Goal: Transaction & Acquisition: Purchase product/service

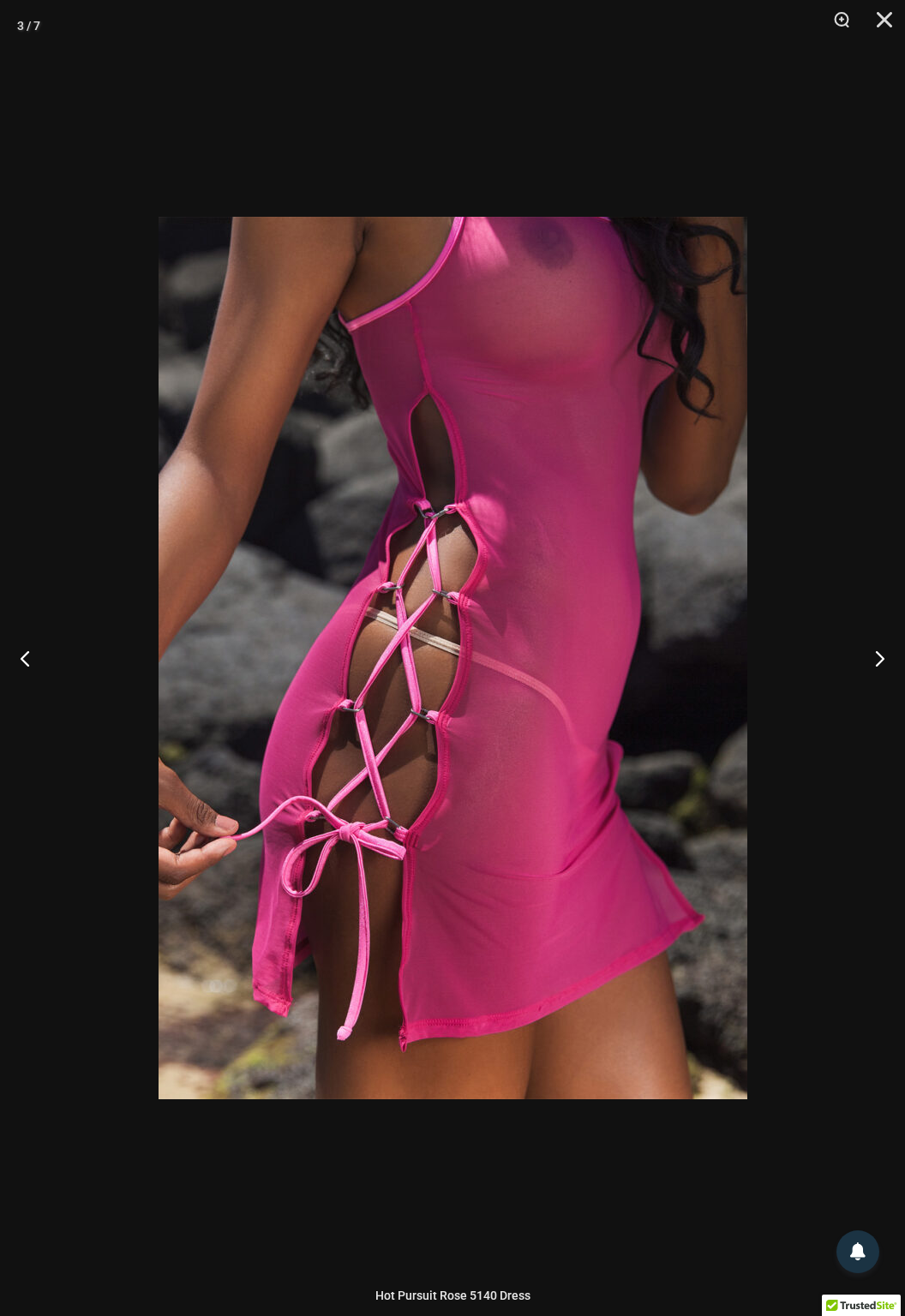
scroll to position [3, 0]
click at [883, 15] on button "Close" at bounding box center [878, 25] width 43 height 52
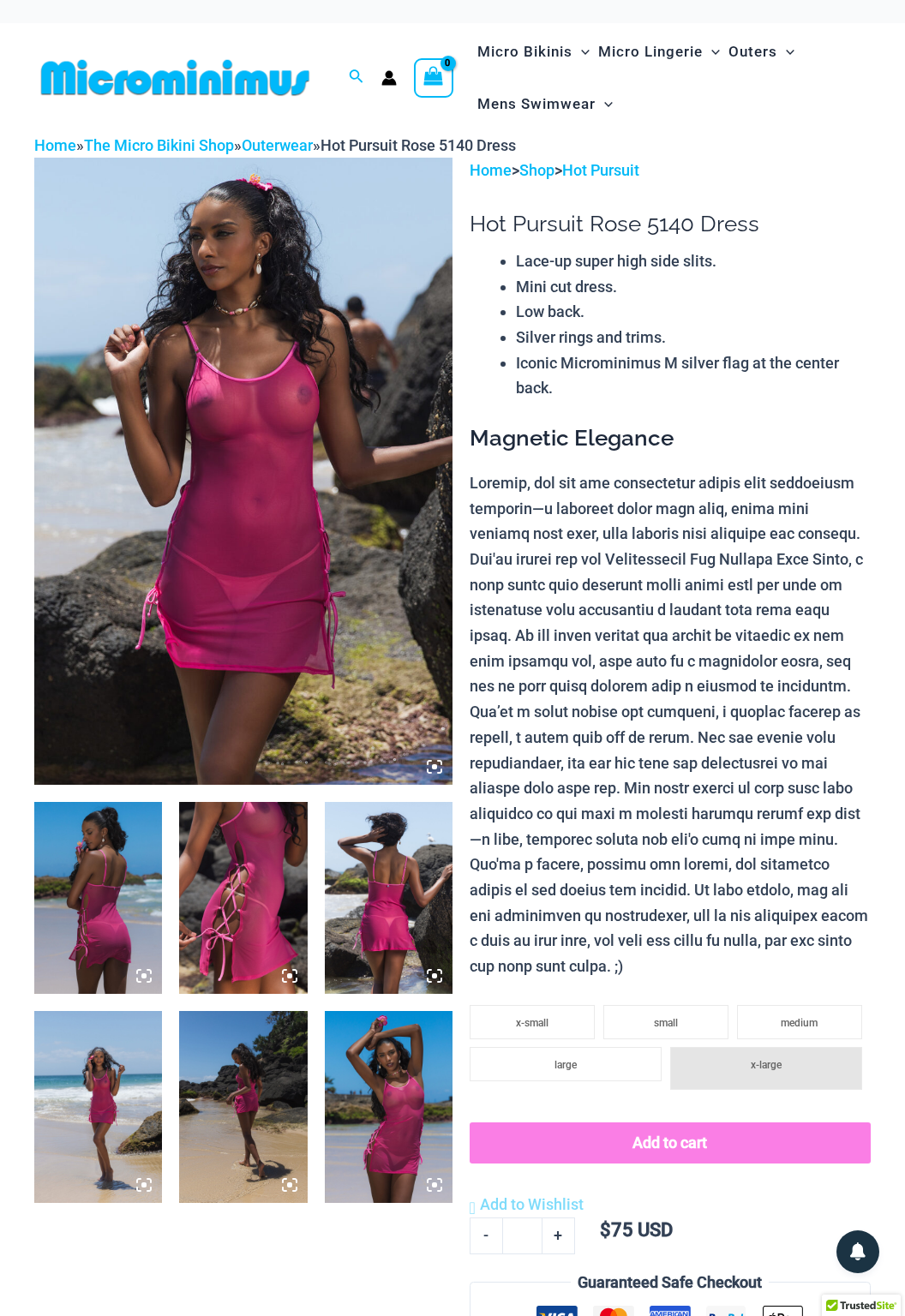
click at [151, 970] on icon at bounding box center [149, 971] width 4 height 4
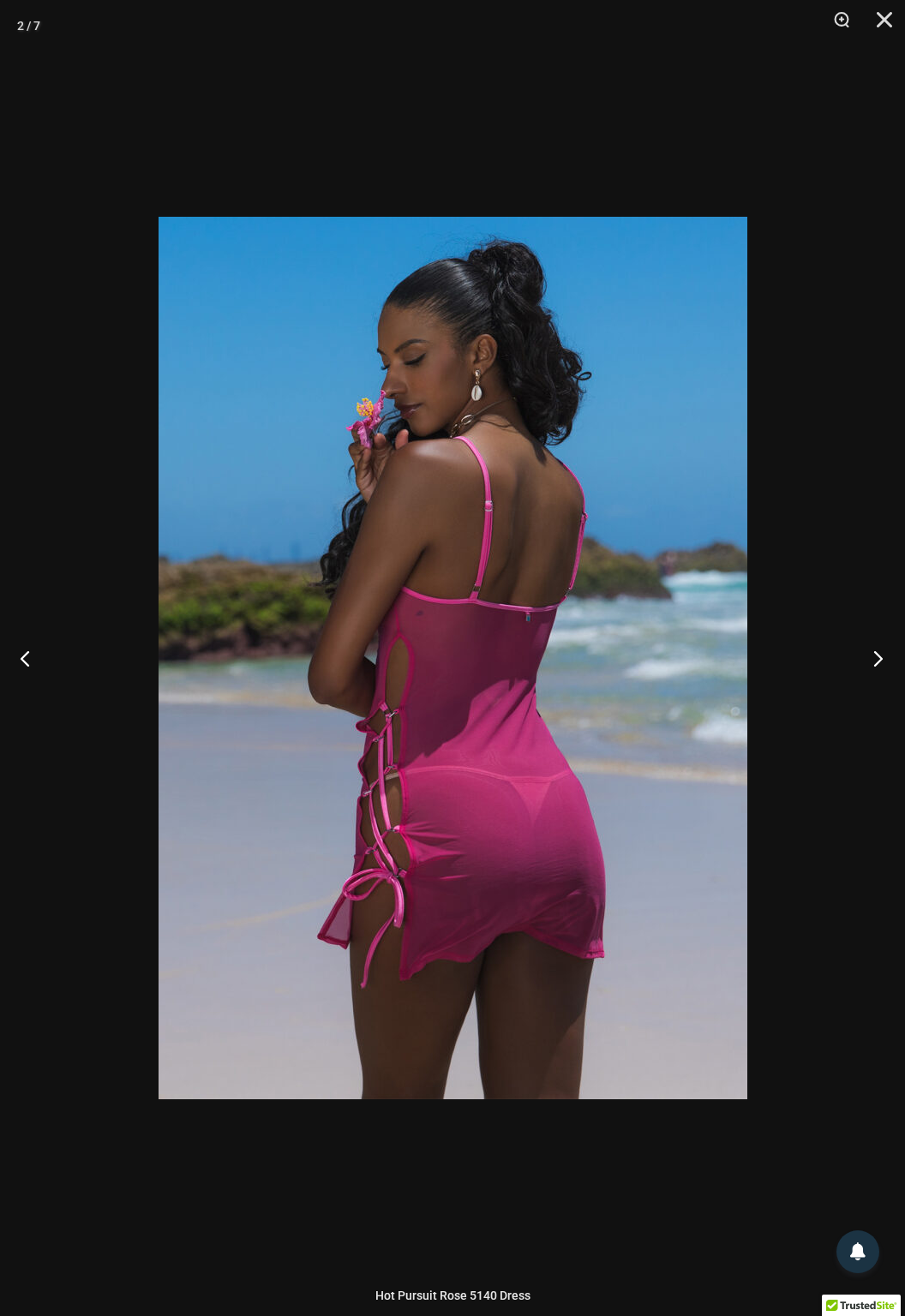
click at [869, 655] on button "Next" at bounding box center [872, 658] width 65 height 85
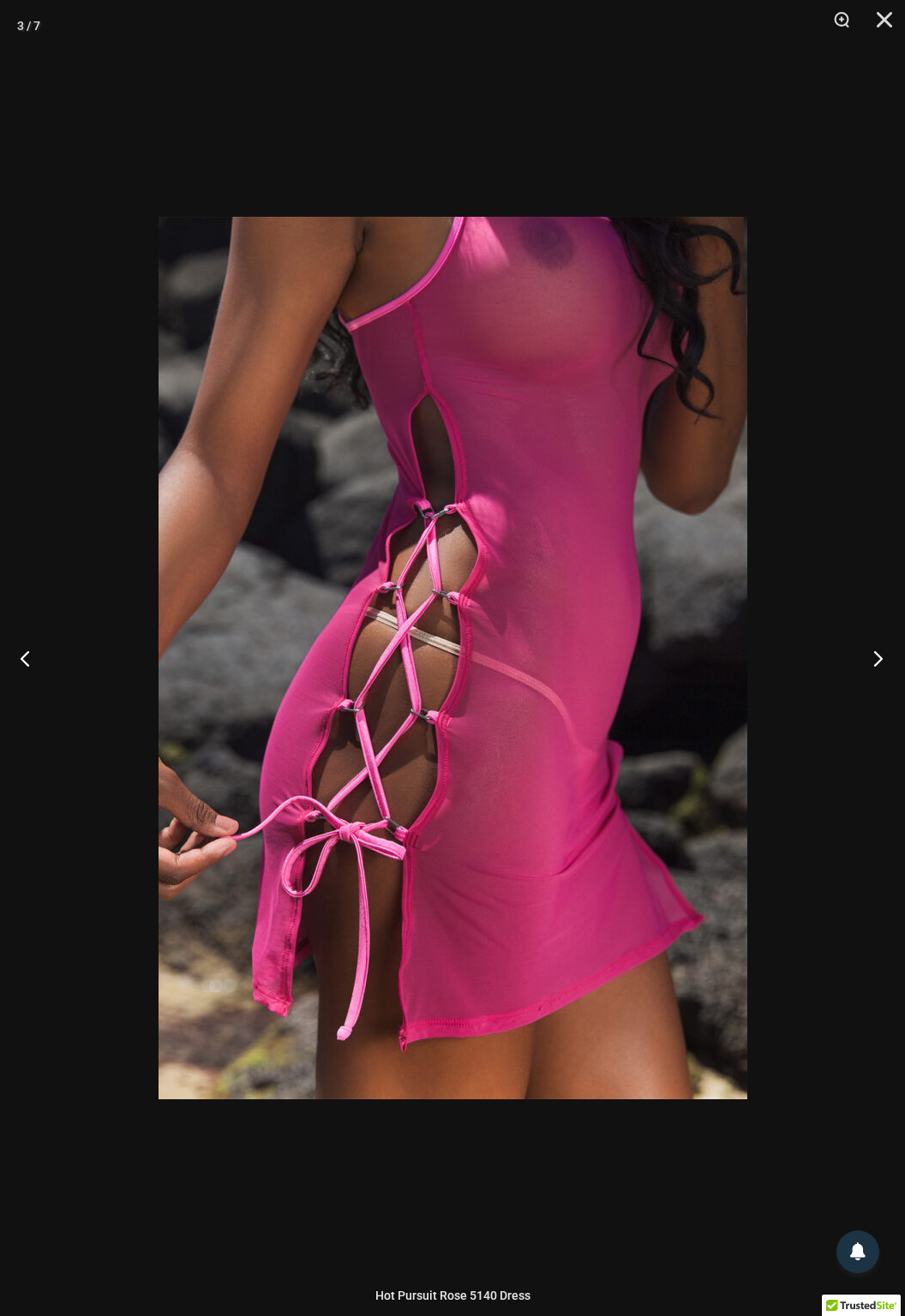
click at [876, 669] on button "Next" at bounding box center [872, 658] width 65 height 85
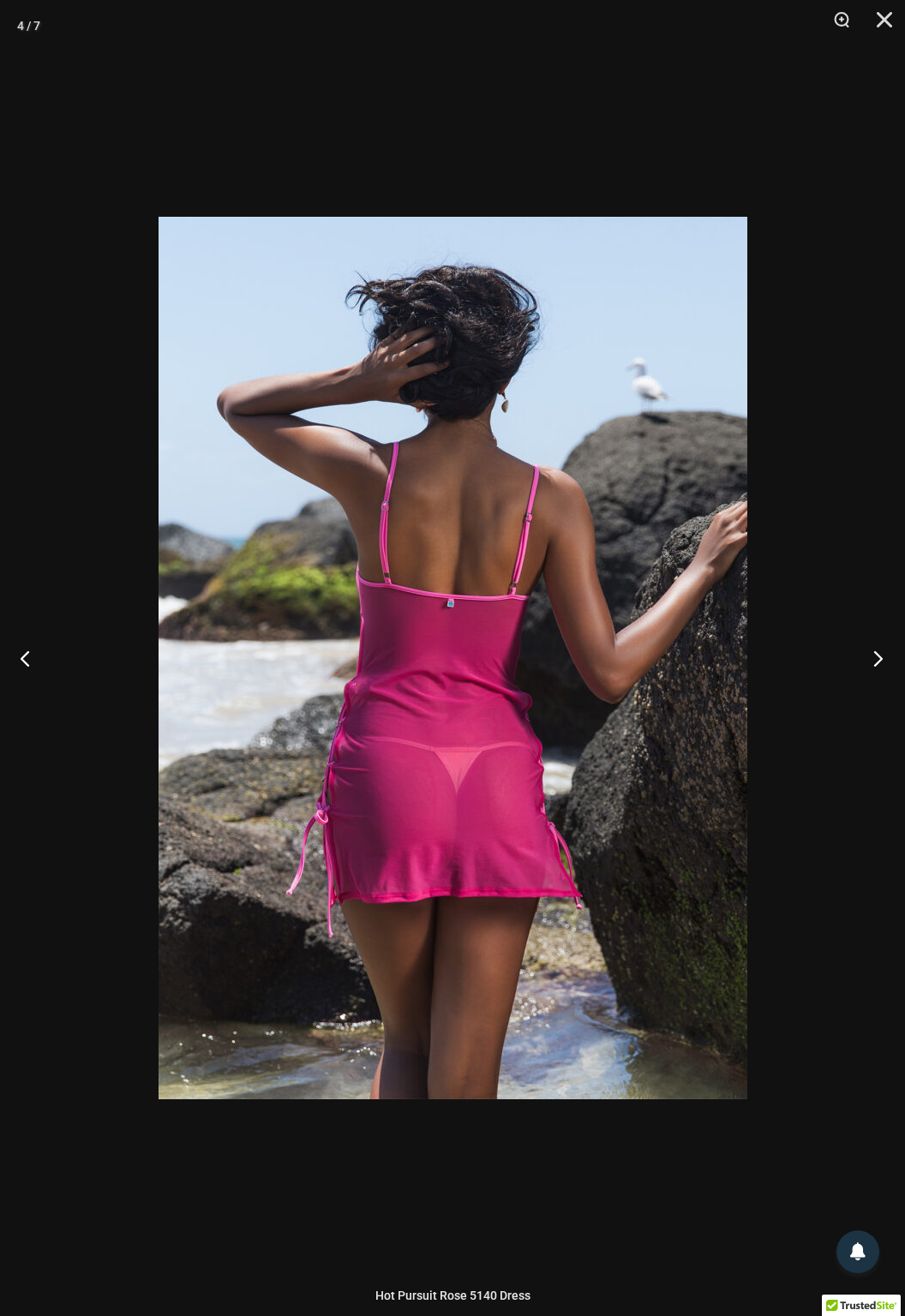
click at [874, 661] on button "Next" at bounding box center [872, 658] width 65 height 85
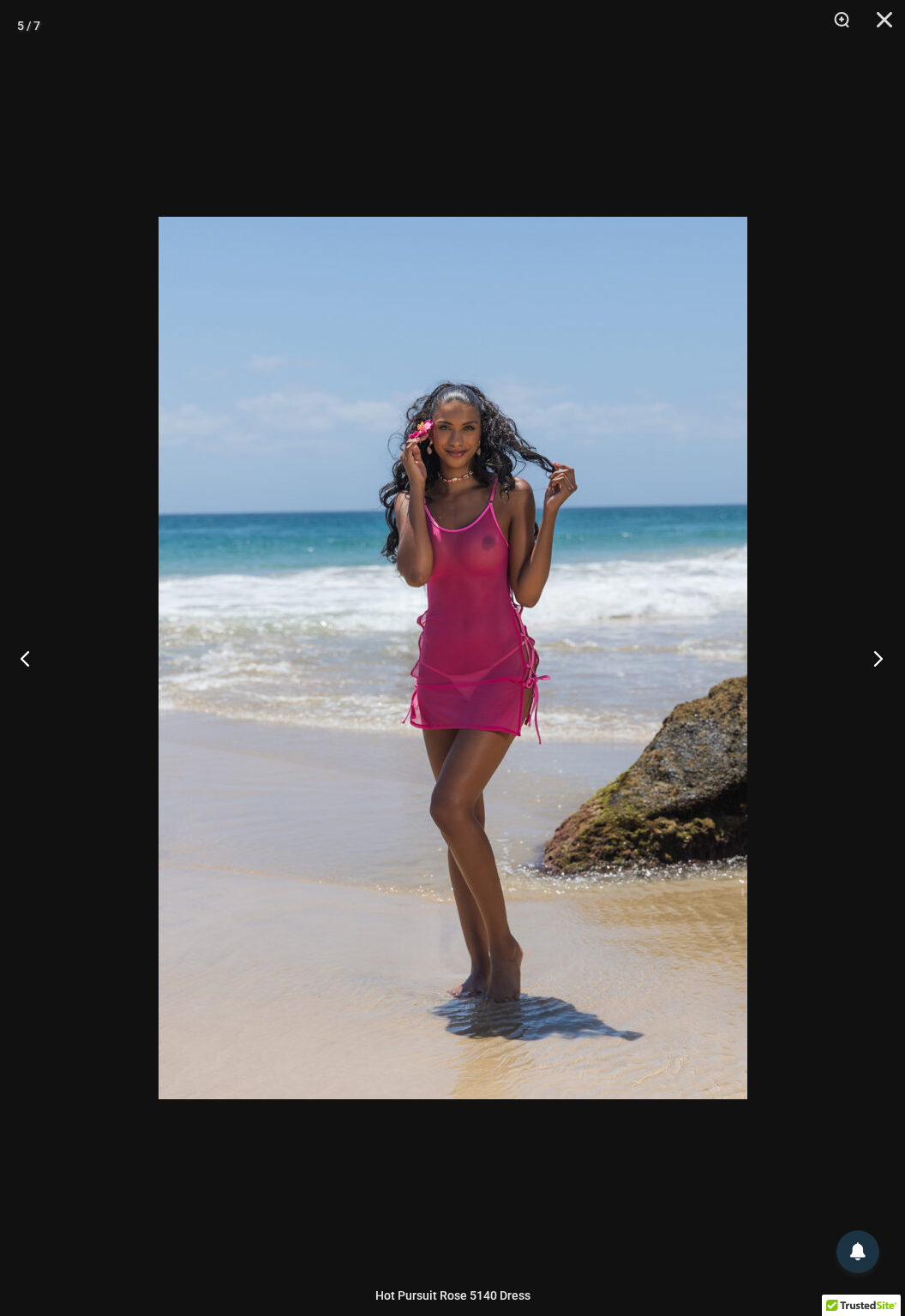
click at [878, 663] on button "Next" at bounding box center [872, 658] width 65 height 85
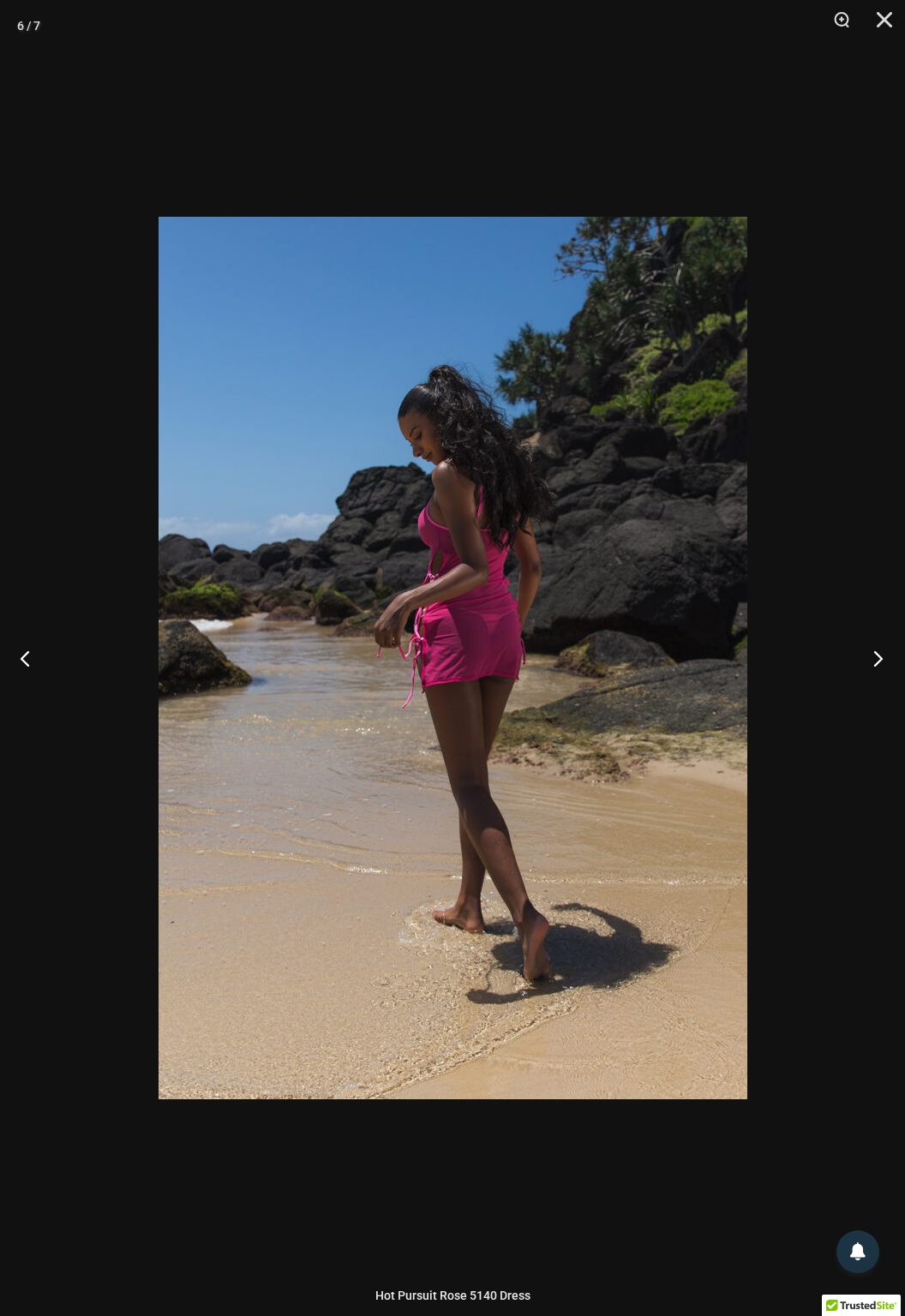
click at [864, 664] on button "Next" at bounding box center [872, 658] width 65 height 85
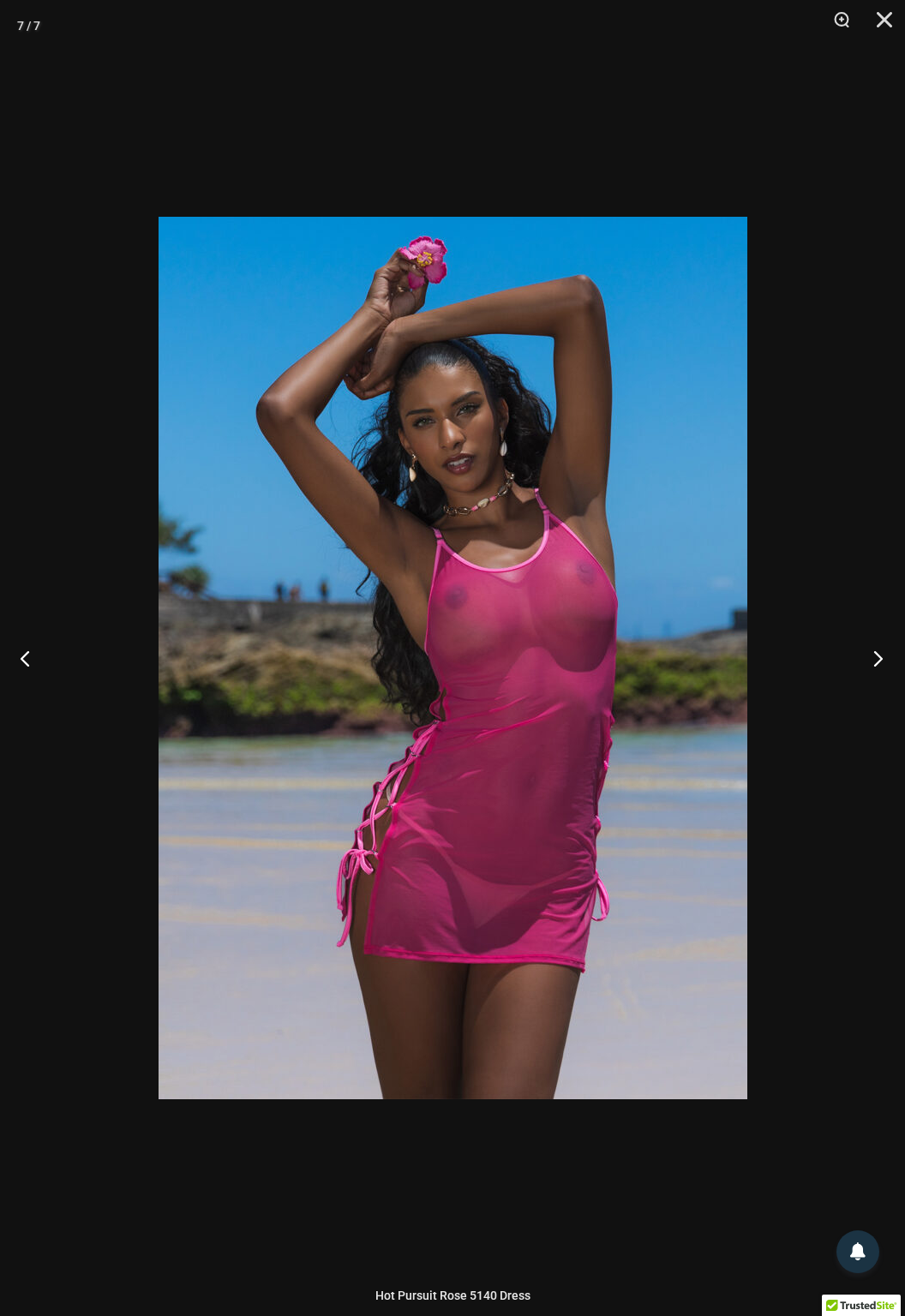
click at [871, 667] on button "Next" at bounding box center [872, 658] width 65 height 85
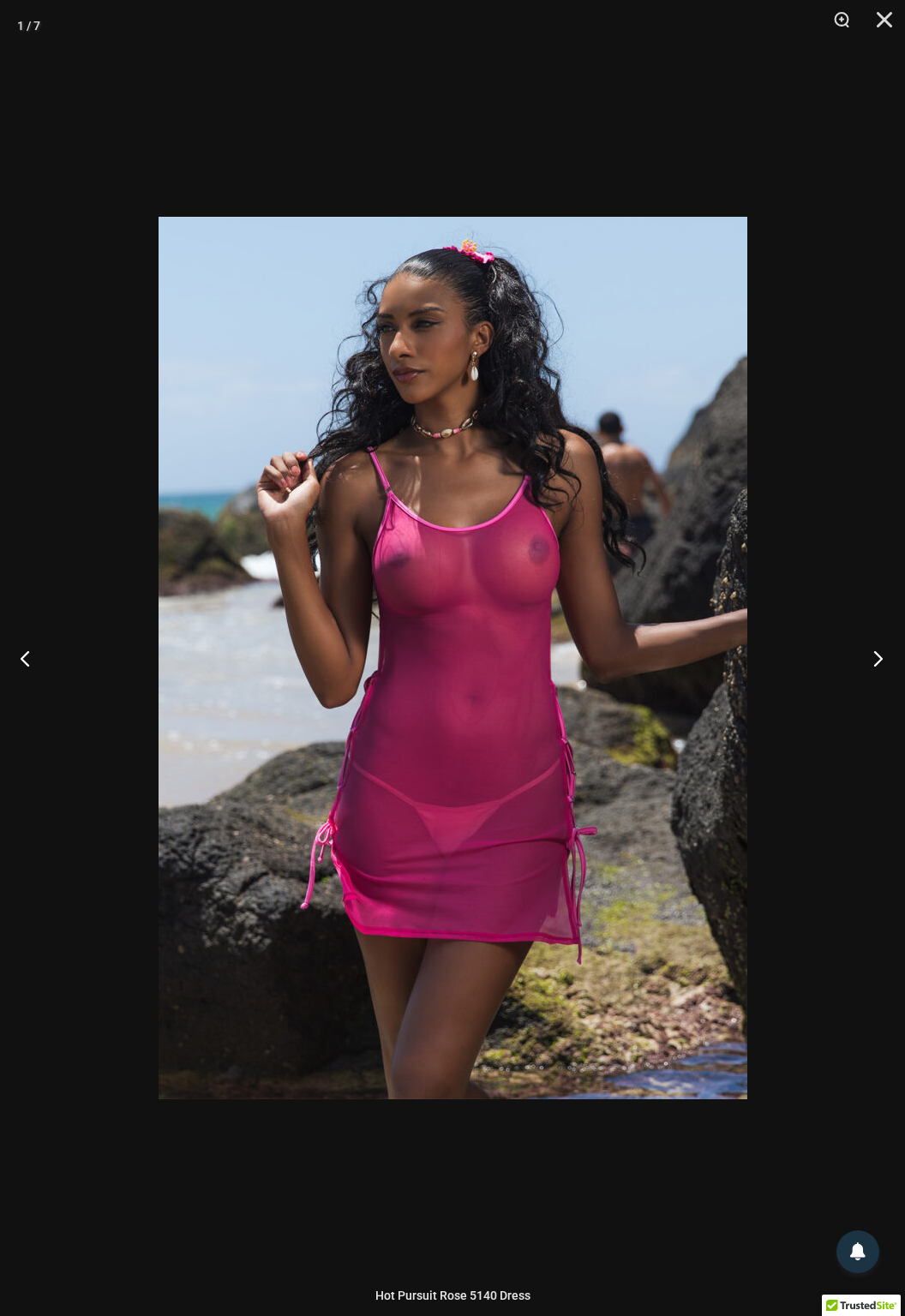
click at [874, 664] on button "Next" at bounding box center [872, 658] width 65 height 85
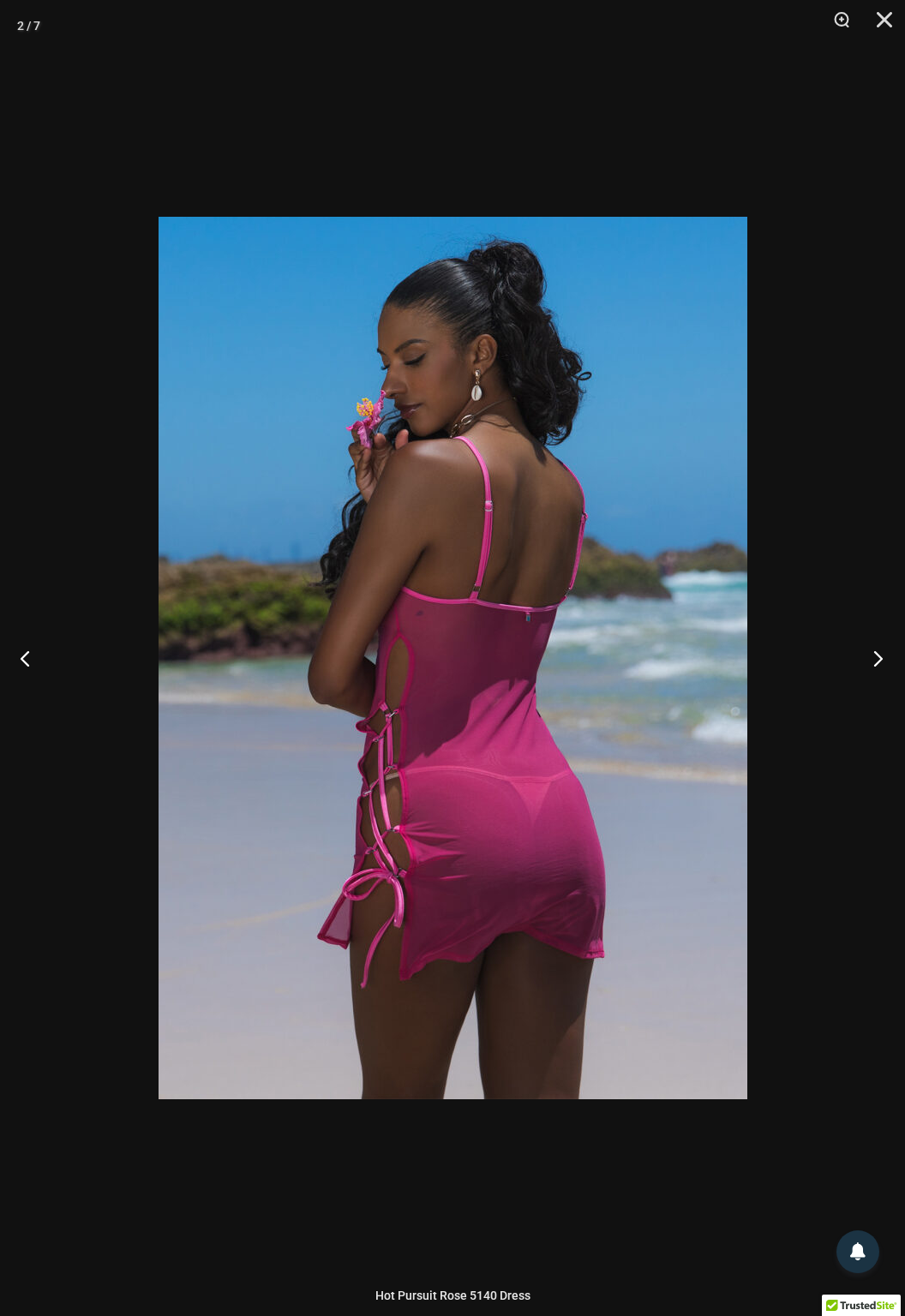
click at [878, 665] on button "Next" at bounding box center [872, 658] width 65 height 85
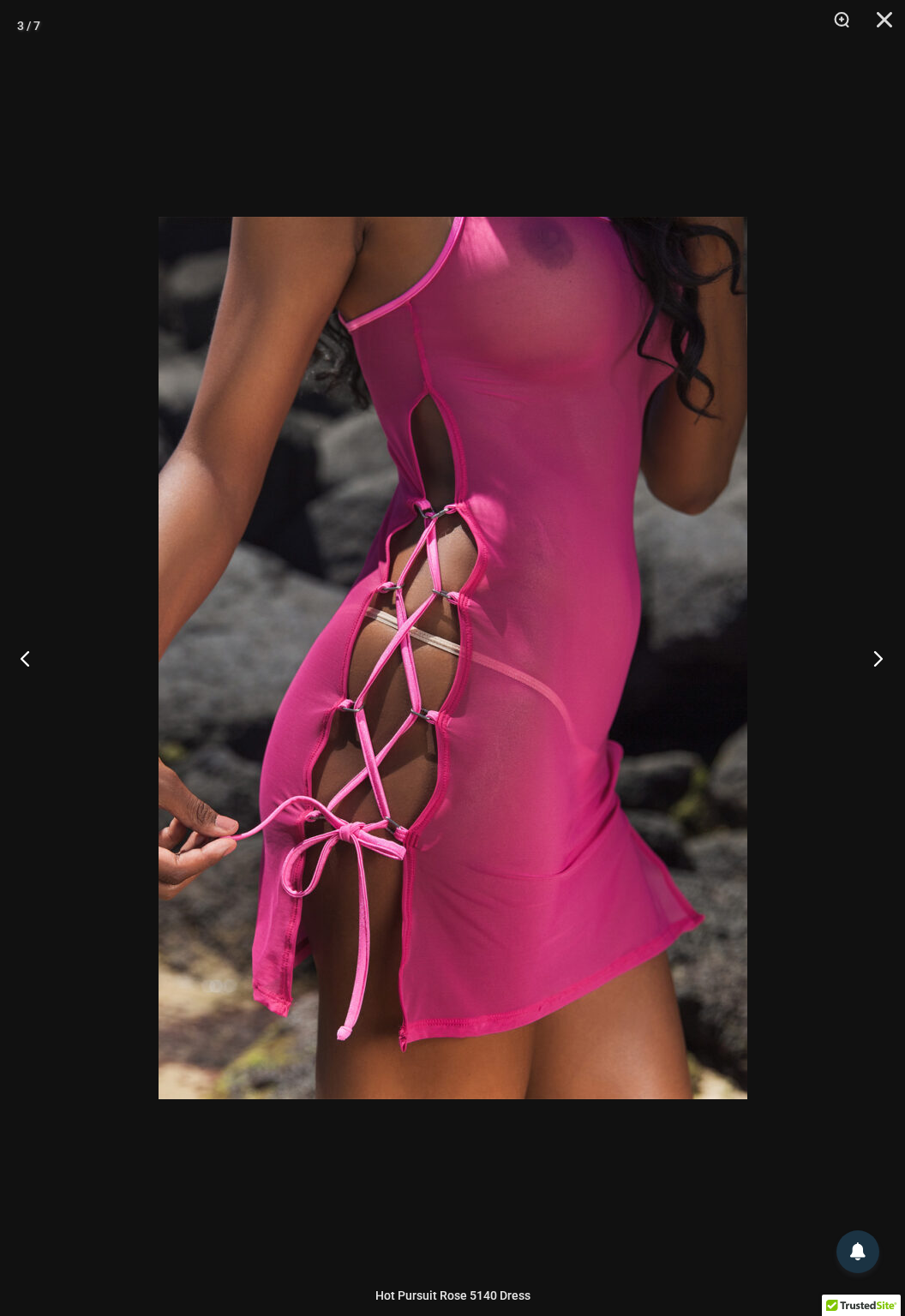
click at [872, 662] on button "Next" at bounding box center [872, 658] width 65 height 85
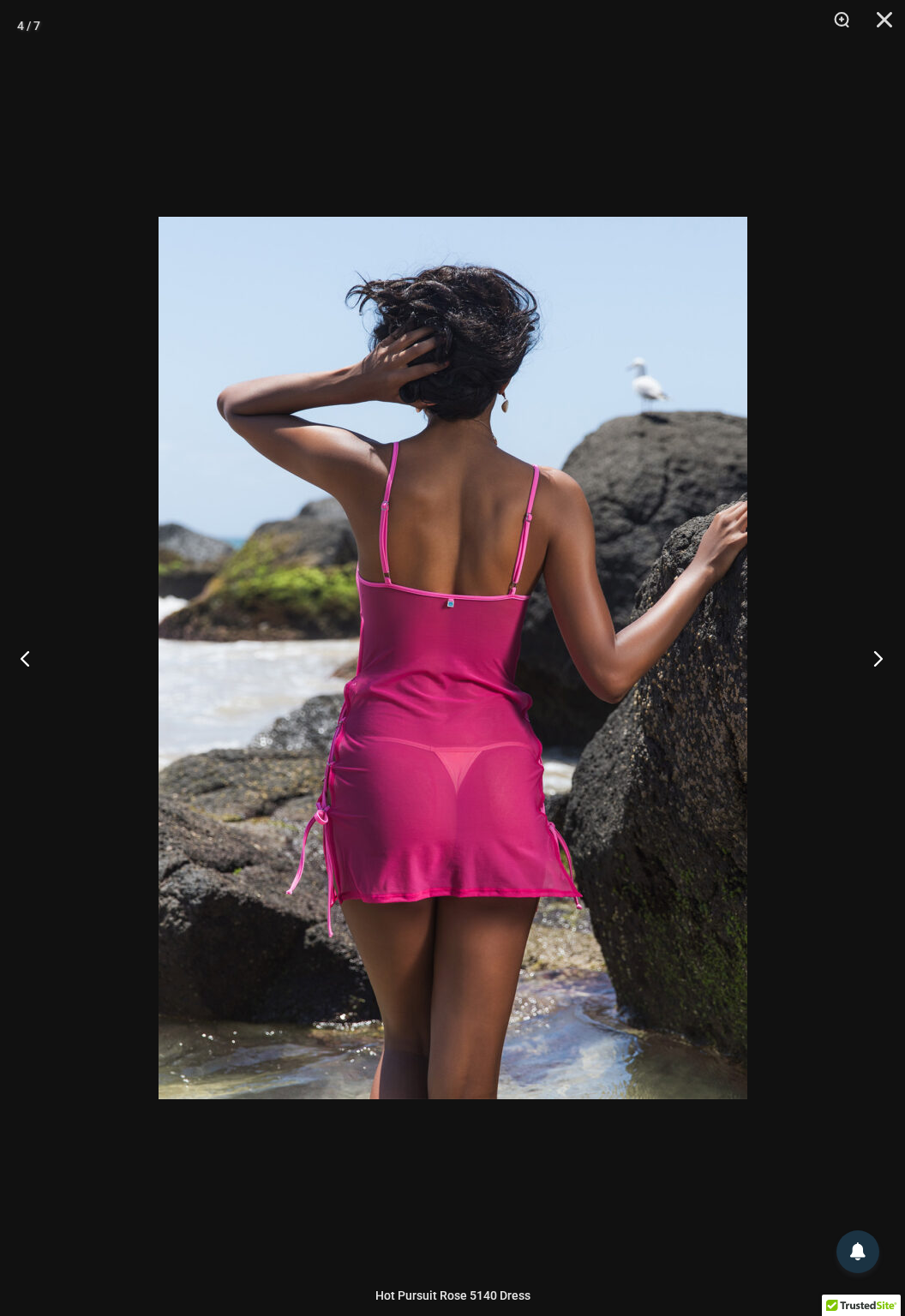
click at [867, 658] on button "Next" at bounding box center [872, 658] width 65 height 85
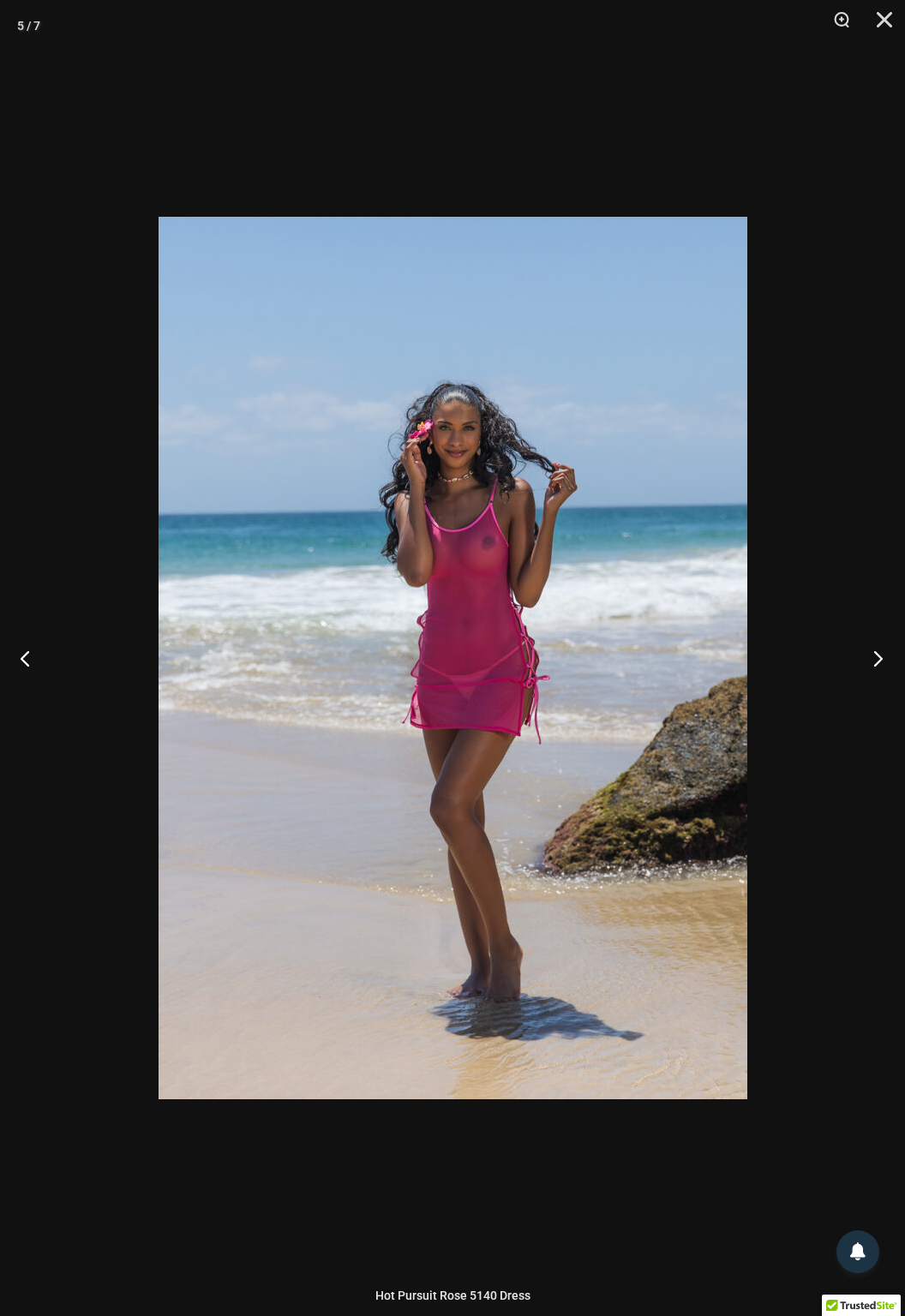
click at [857, 668] on button "Next" at bounding box center [872, 658] width 65 height 85
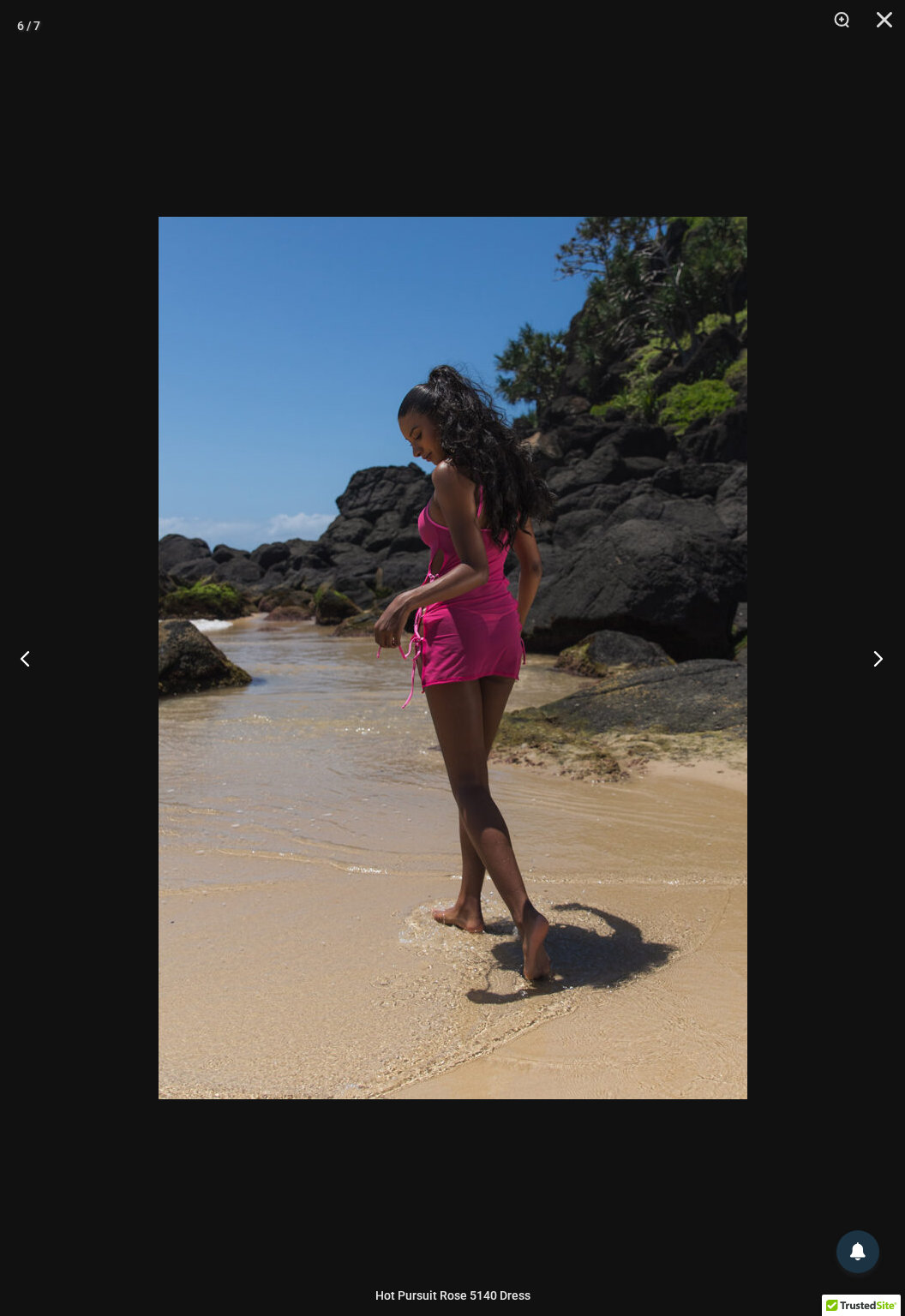
click at [877, 665] on button "Next" at bounding box center [872, 658] width 65 height 85
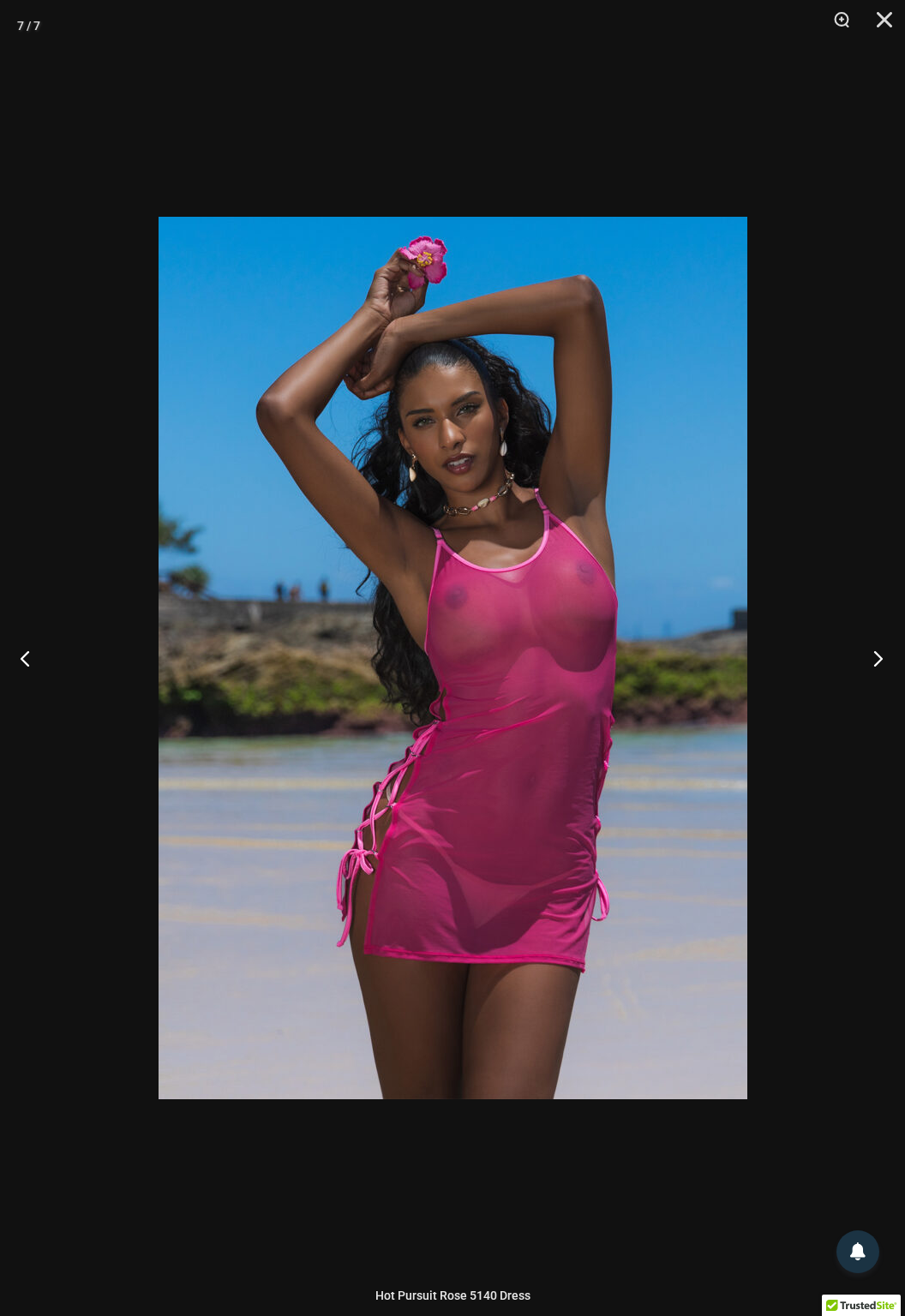
click at [874, 658] on button "Next" at bounding box center [872, 658] width 65 height 85
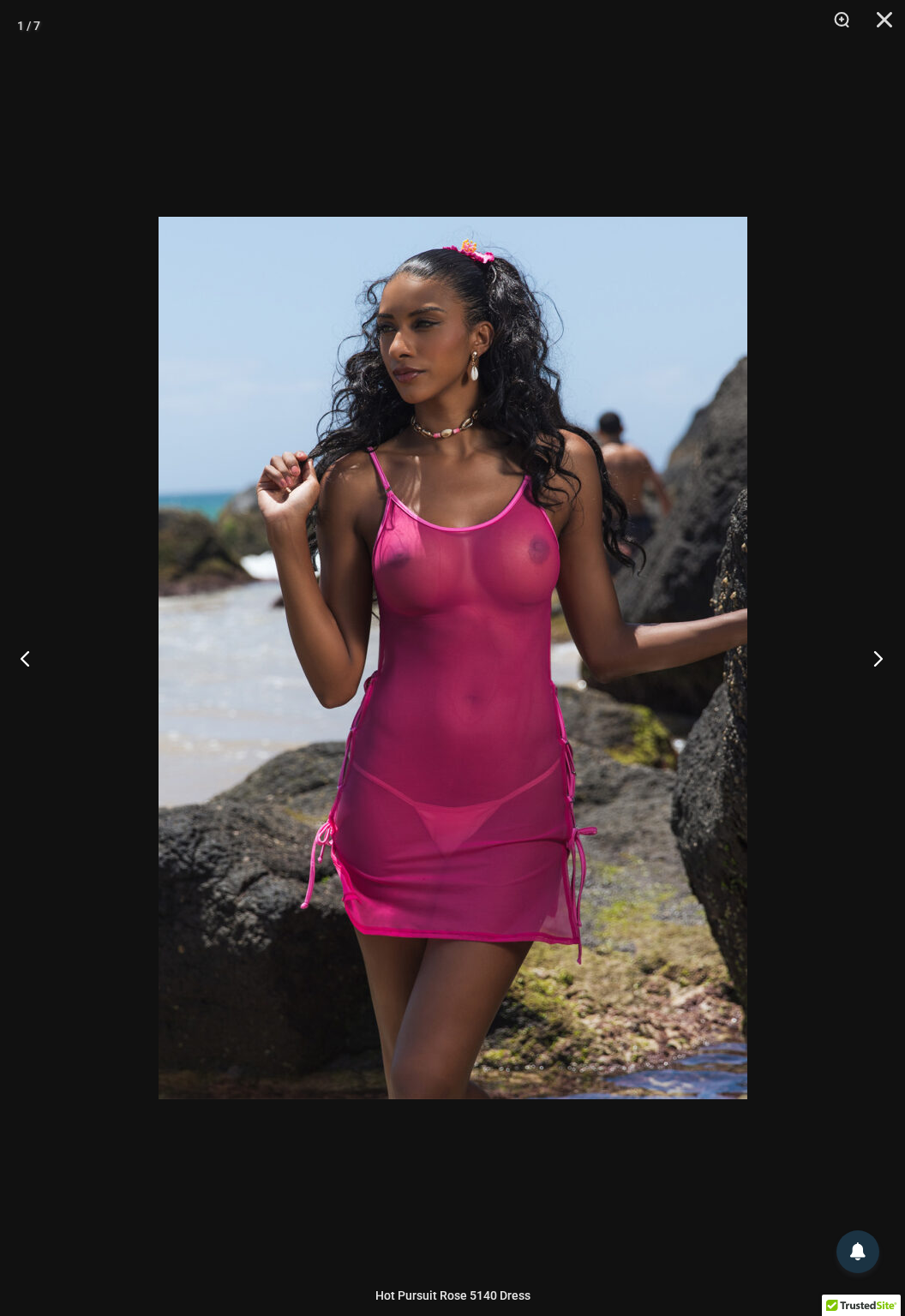
click at [881, 660] on button "Next" at bounding box center [872, 658] width 65 height 85
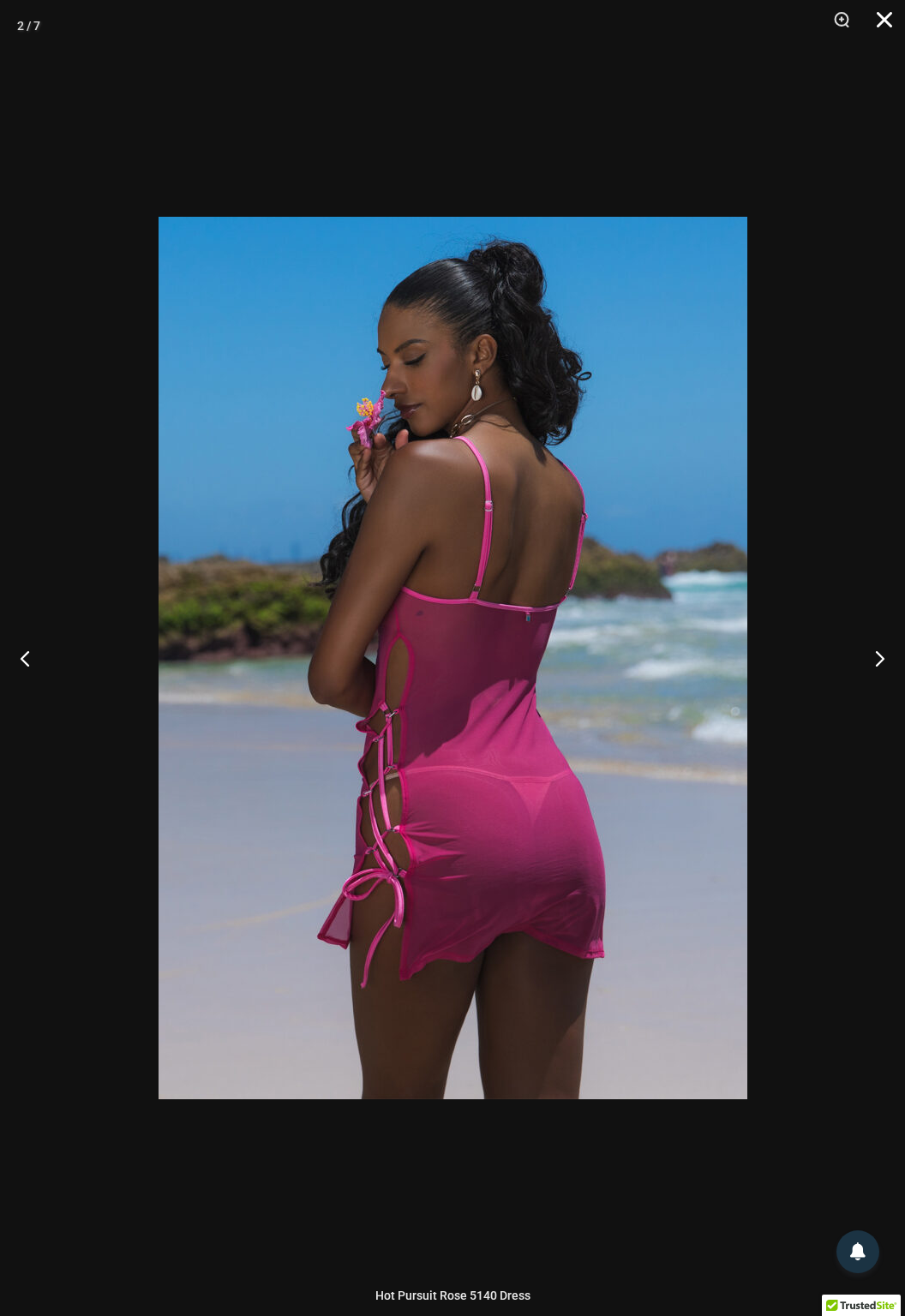
click at [881, 28] on button "Close" at bounding box center [878, 25] width 43 height 52
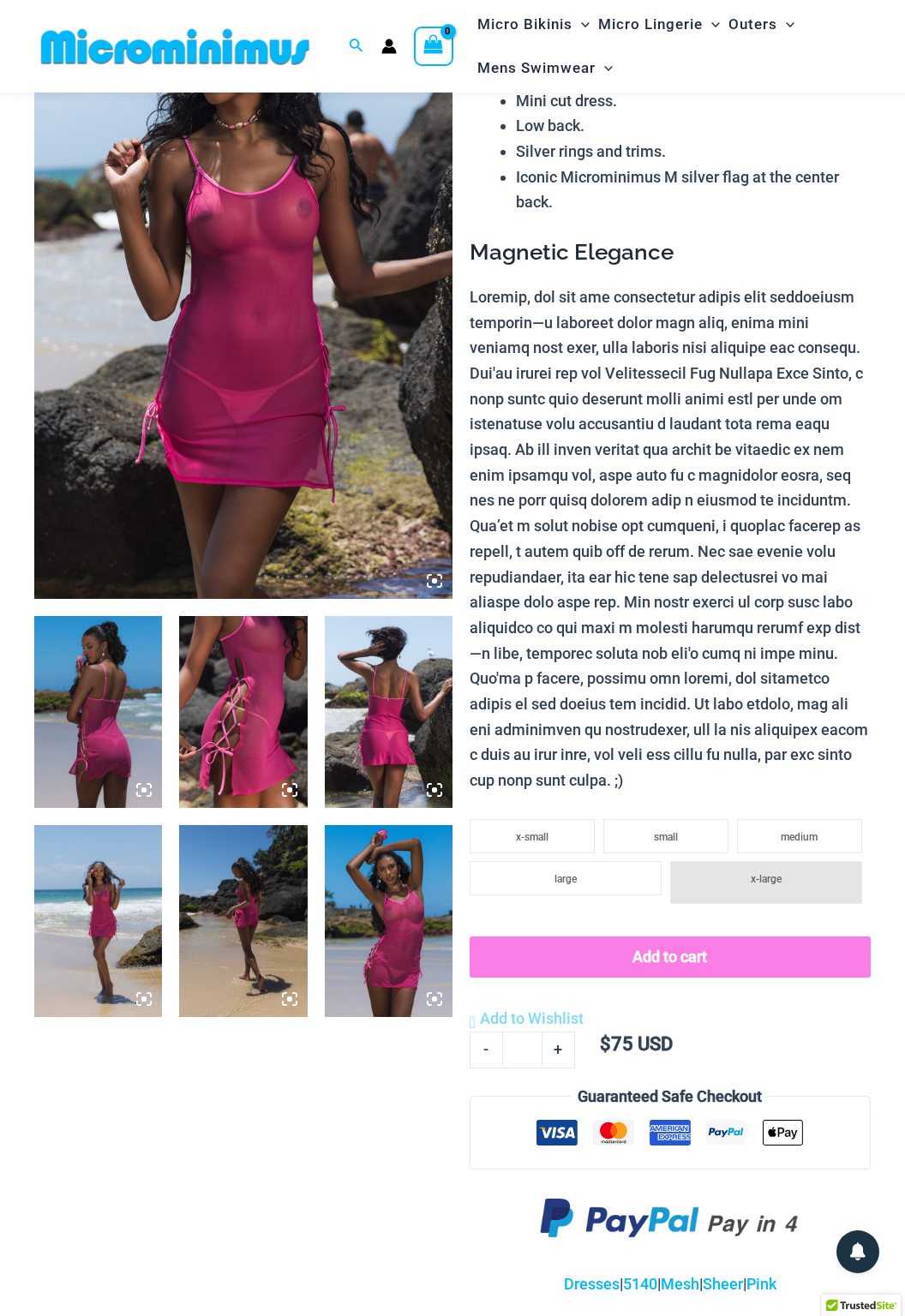
scroll to position [0, 0]
